Goal: Information Seeking & Learning: Find specific fact

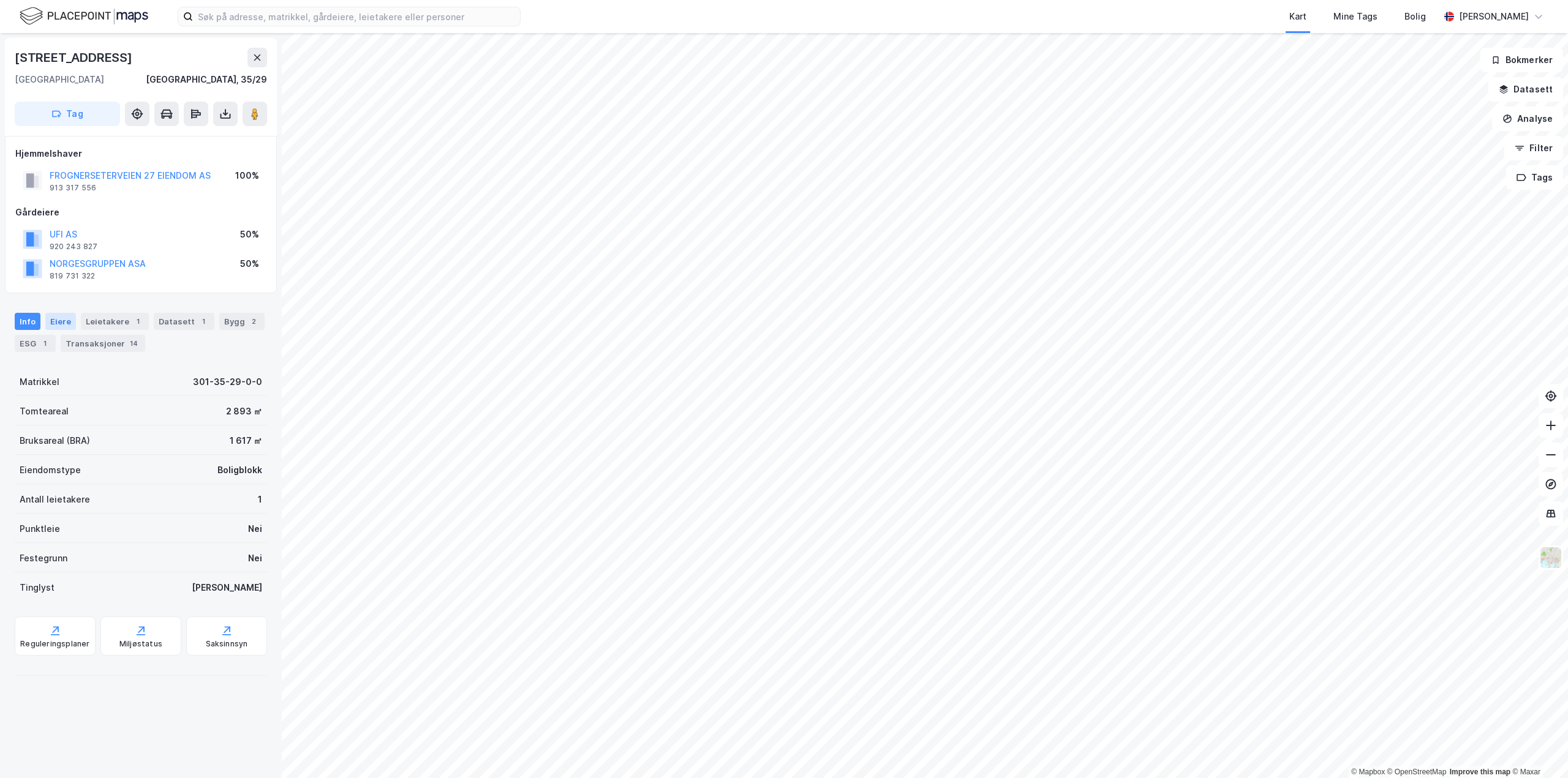
click at [63, 328] on div "Eiere" at bounding box center [61, 321] width 31 height 17
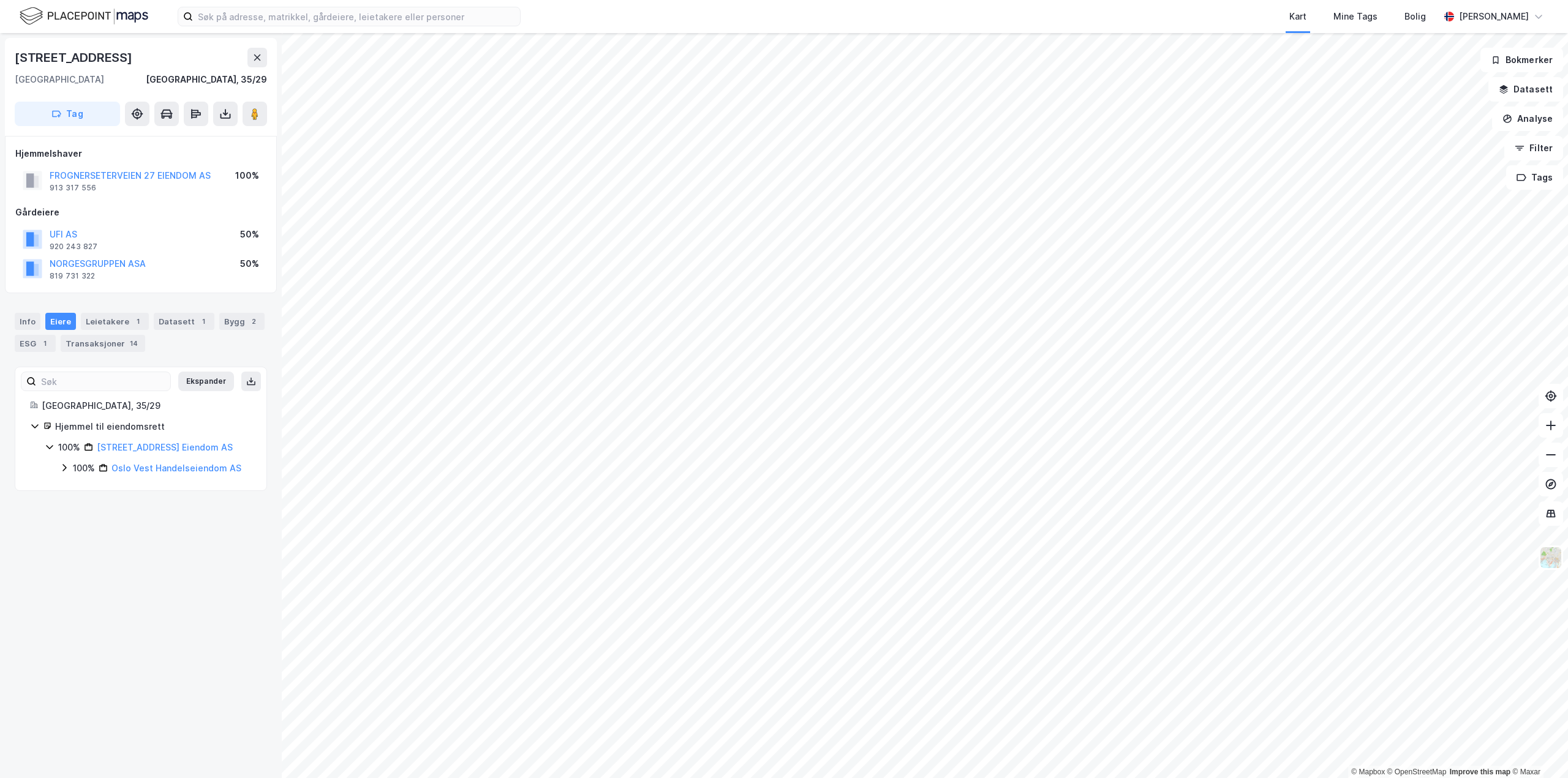
click at [65, 469] on icon at bounding box center [64, 468] width 3 height 8
click at [80, 482] on div "100% Oslo Vest Holding AS" at bounding box center [162, 488] width 177 height 15
click at [104, 531] on div "50%" at bounding box center [111, 530] width 18 height 15
click at [109, 549] on icon at bounding box center [108, 551] width 3 height 8
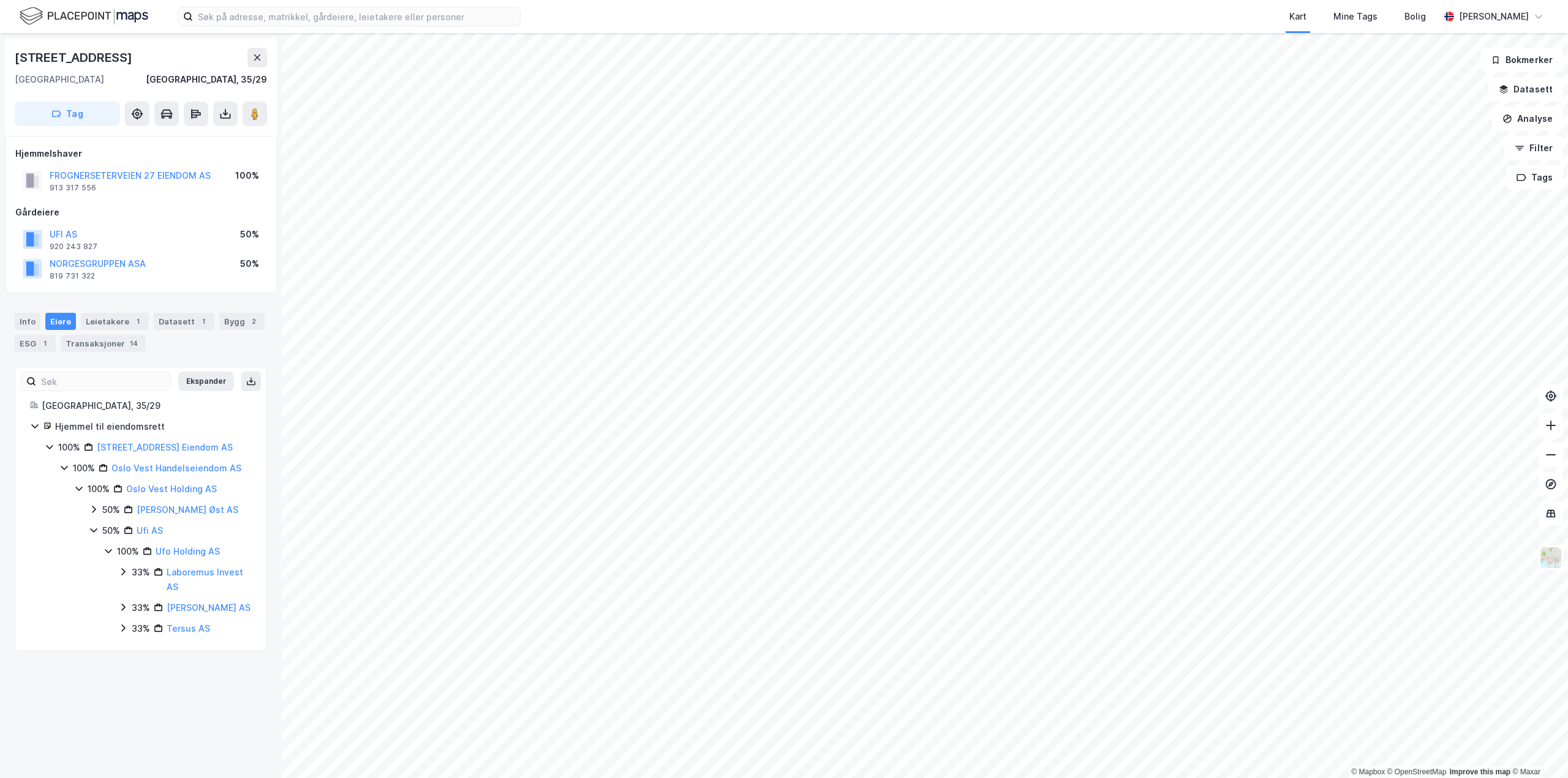
click at [95, 510] on icon at bounding box center [93, 509] width 3 height 8
click at [95, 510] on icon at bounding box center [93, 509] width 7 height 4
click at [128, 575] on icon at bounding box center [123, 572] width 9 height 9
click at [129, 604] on div "33% [PERSON_NAME] AS" at bounding box center [185, 607] width 134 height 15
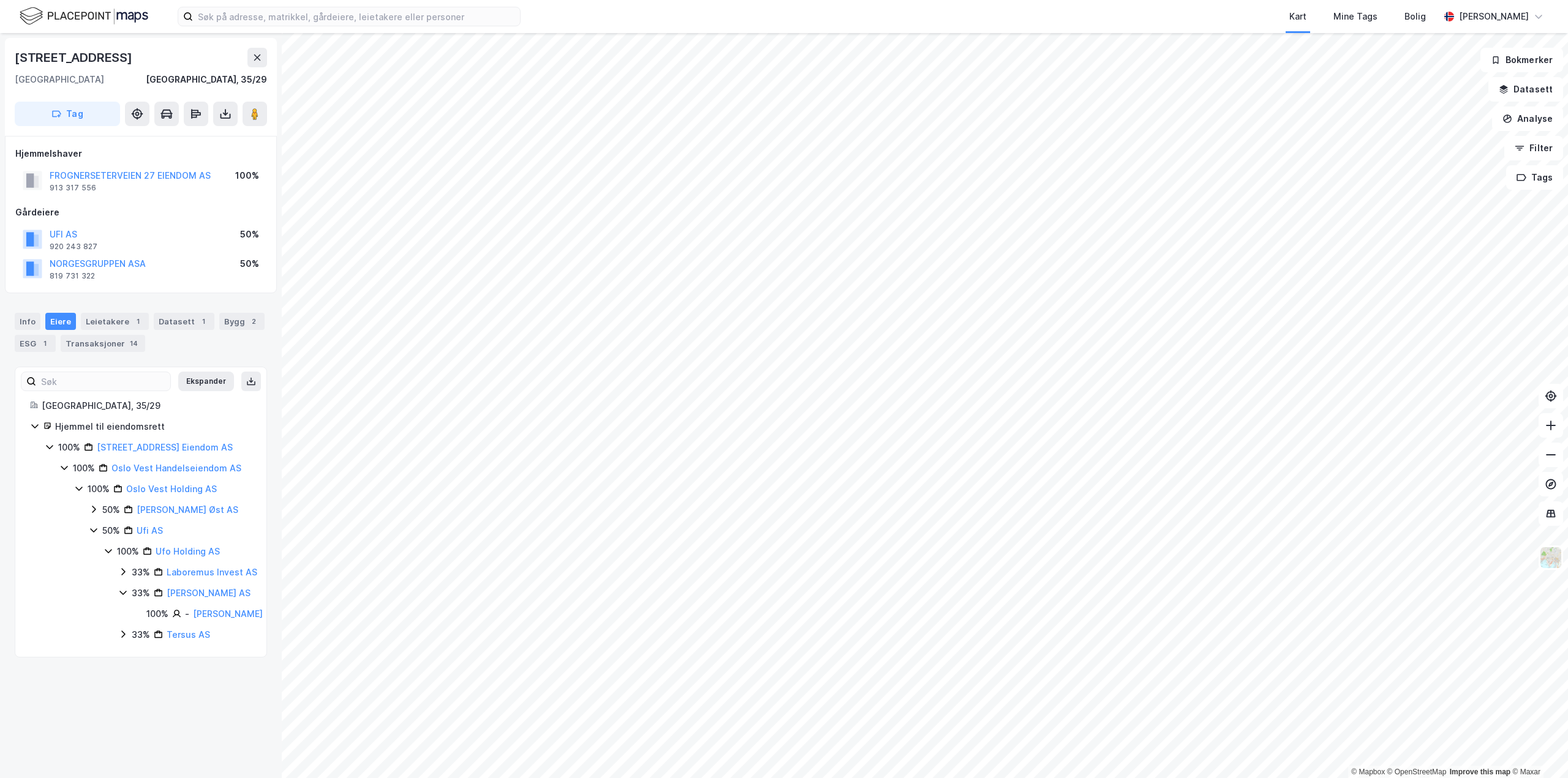
click at [129, 601] on div "33% [PERSON_NAME] AS" at bounding box center [190, 593] width 145 height 15
click at [128, 604] on icon at bounding box center [123, 607] width 9 height 9
click at [125, 597] on icon at bounding box center [123, 592] width 9 height 9
click at [124, 627] on icon at bounding box center [123, 628] width 3 height 8
click at [123, 619] on icon at bounding box center [123, 613] width 9 height 9
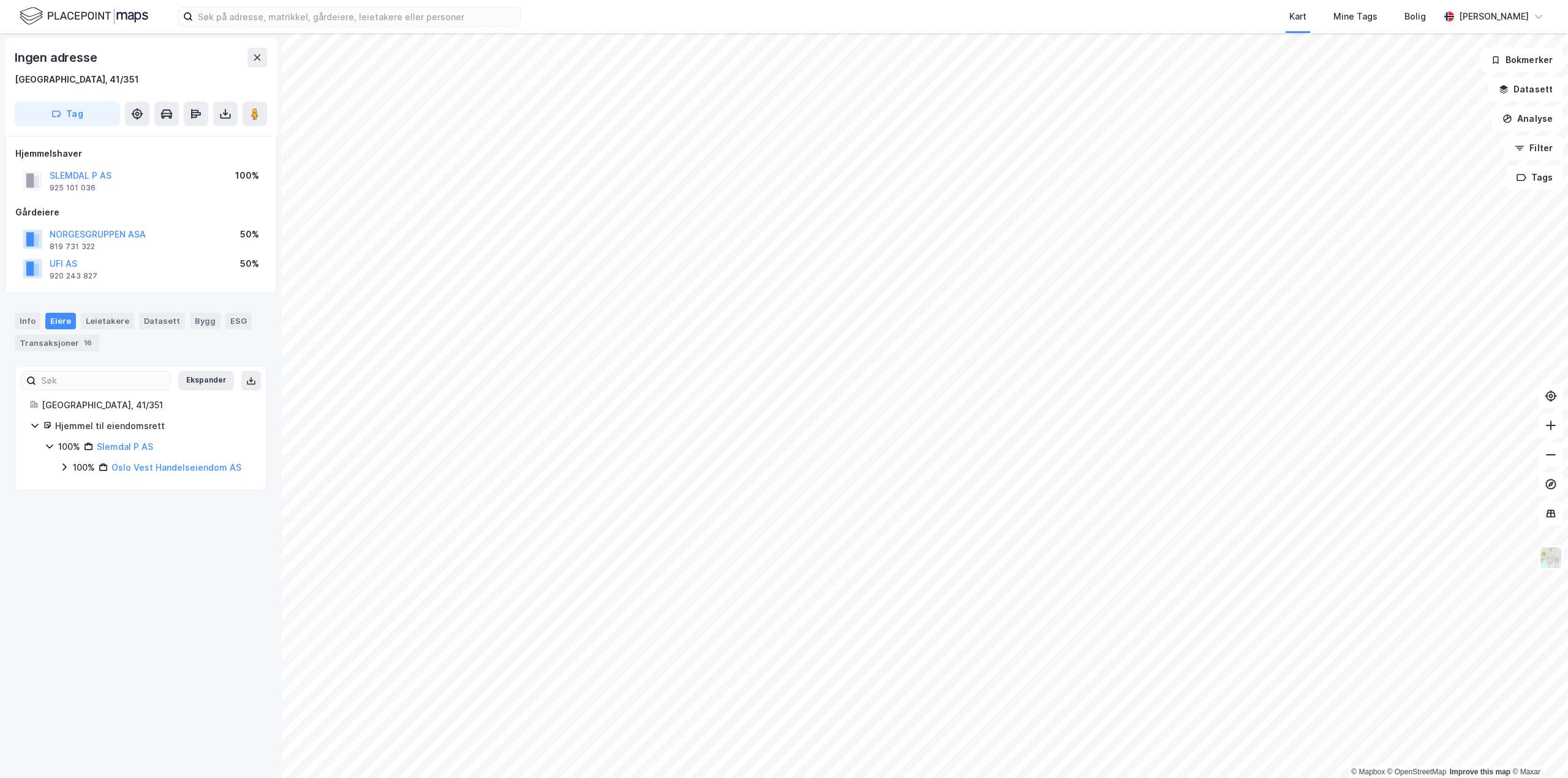
click at [68, 467] on icon at bounding box center [63, 467] width 9 height 9
click at [82, 486] on icon at bounding box center [78, 488] width 9 height 9
